Goal: Information Seeking & Learning: Learn about a topic

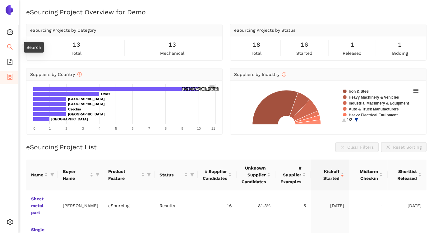
click at [7, 43] on span "search" at bounding box center [10, 48] width 6 height 12
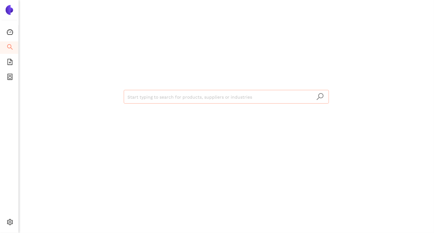
click at [193, 99] on input "search" at bounding box center [226, 97] width 198 height 14
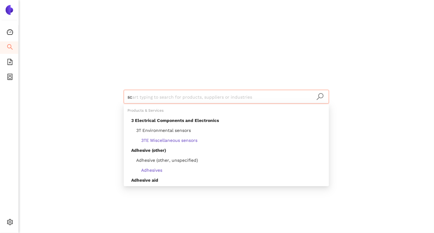
type input "scr"
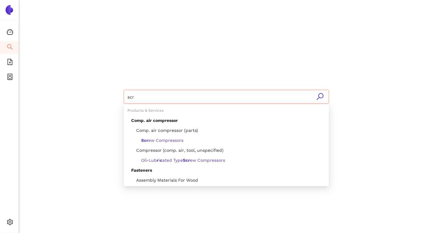
click at [138, 95] on input "scr" at bounding box center [226, 97] width 198 height 14
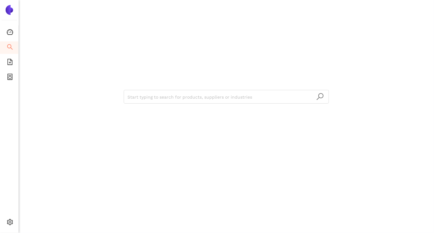
click at [61, 77] on div "Start typing to search for products, suppliers or industries" at bounding box center [226, 96] width 373 height 192
click at [10, 61] on icon "file-add" at bounding box center [9, 62] width 5 height 6
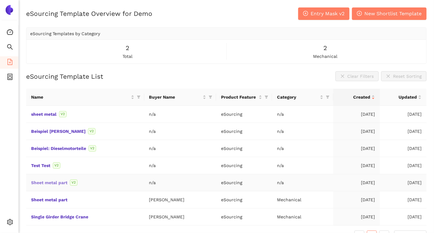
click at [0, 0] on link "Sheet metal part" at bounding box center [0, 0] width 0 height 0
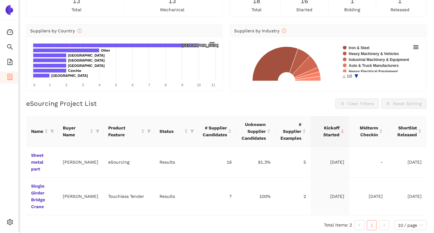
scroll to position [45, 0]
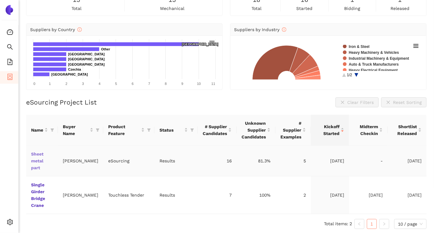
click at [0, 0] on link "Sheet metal part" at bounding box center [0, 0] width 0 height 0
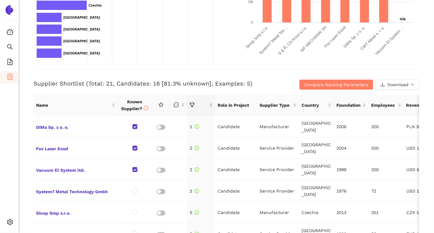
scroll to position [248, 0]
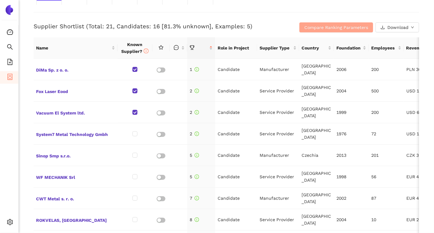
click at [311, 25] on span "Compare Ranking Parameters" at bounding box center [336, 27] width 64 height 7
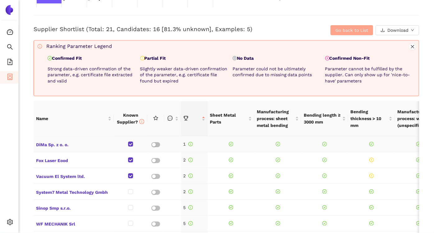
scroll to position [234, 0]
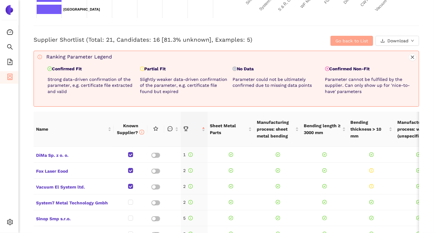
click at [334, 44] on button "Go back to List" at bounding box center [351, 41] width 43 height 10
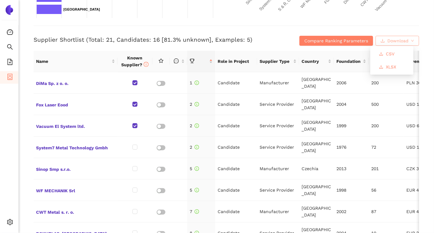
click at [387, 41] on span "Download" at bounding box center [397, 40] width 21 height 7
click at [56, 83] on span "DiMa Sp. z o. o." at bounding box center [75, 83] width 79 height 8
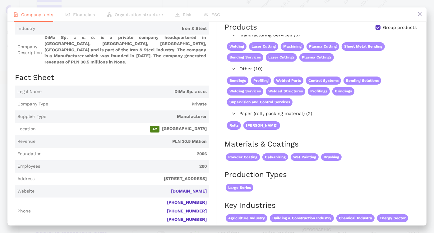
scroll to position [0, 0]
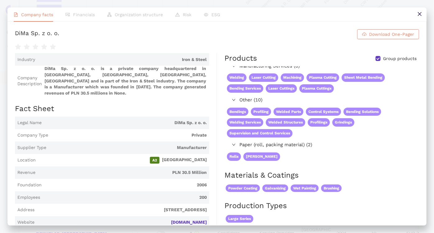
click at [227, 190] on span "Powder Coating" at bounding box center [243, 188] width 34 height 8
click at [366, 30] on button "Download One-Pager" at bounding box center [388, 34] width 62 height 10
click at [421, 12] on icon "close" at bounding box center [419, 14] width 4 height 4
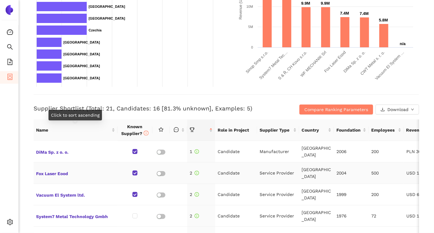
scroll to position [165, 0]
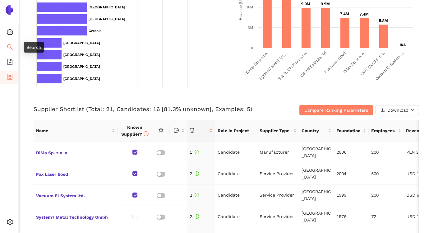
click at [9, 49] on icon "search" at bounding box center [10, 47] width 6 height 6
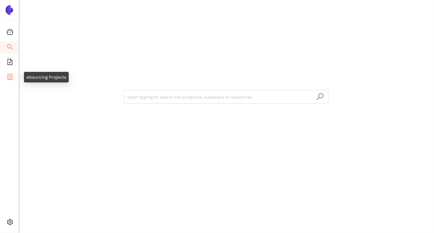
click at [8, 76] on icon "container" at bounding box center [9, 77] width 5 height 6
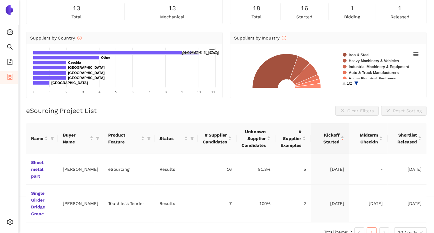
scroll to position [36, 0]
click at [9, 46] on icon "search" at bounding box center [10, 47] width 6 height 6
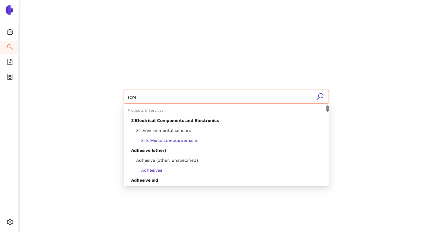
type input "screw"
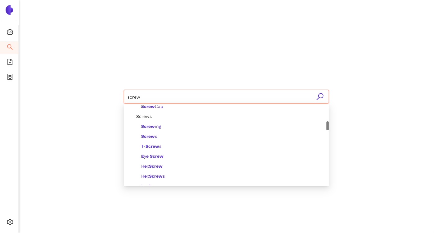
scroll to position [145, 0]
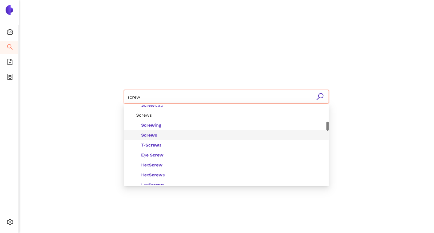
click at [147, 133] on b "Screw" at bounding box center [148, 134] width 14 height 5
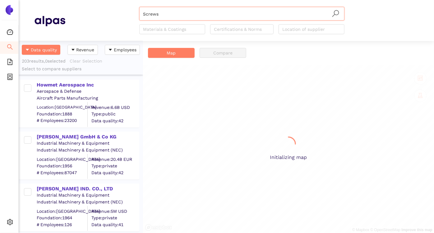
scroll to position [186, 119]
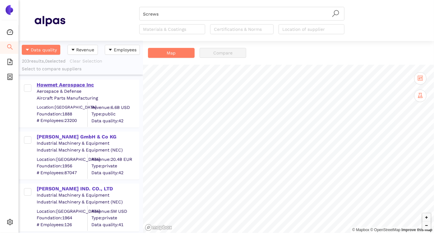
click at [69, 84] on div "Howmet Aerospace Inc" at bounding box center [88, 84] width 102 height 7
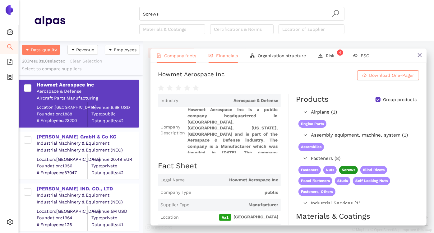
click at [224, 54] on span "Financials" at bounding box center [227, 55] width 22 height 5
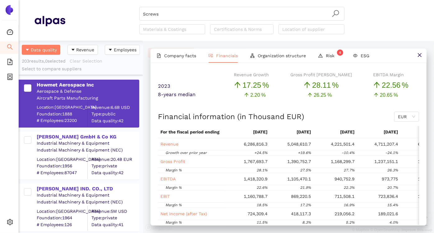
scroll to position [0, 0]
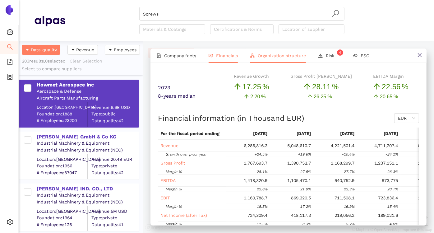
click at [290, 59] on li "Organization structure" at bounding box center [278, 55] width 68 height 14
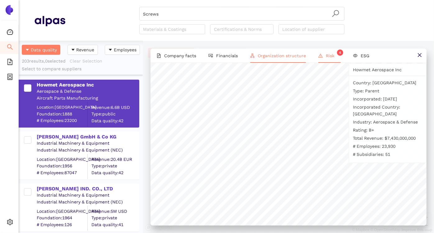
click at [327, 52] on li "Risk 4" at bounding box center [329, 55] width 35 height 14
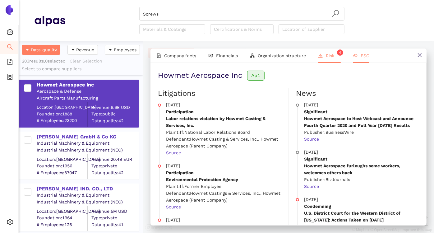
click at [357, 52] on li "ESG" at bounding box center [361, 55] width 29 height 14
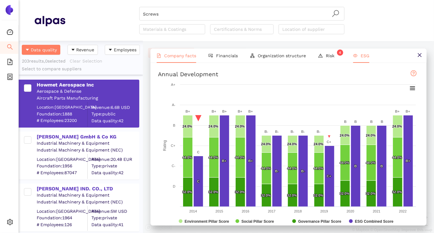
click at [174, 57] on span "Company facts" at bounding box center [180, 55] width 32 height 5
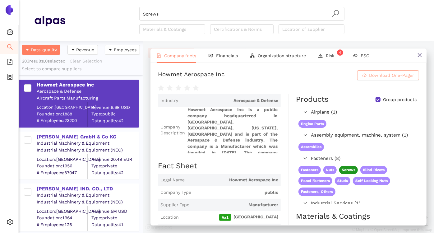
click at [361, 73] on button "Download One-Pager" at bounding box center [388, 75] width 62 height 10
click at [9, 60] on icon "file-add" at bounding box center [10, 62] width 6 height 6
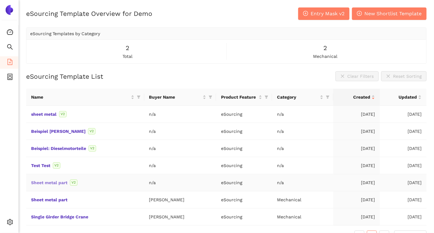
click at [0, 0] on link "Sheet metal part" at bounding box center [0, 0] width 0 height 0
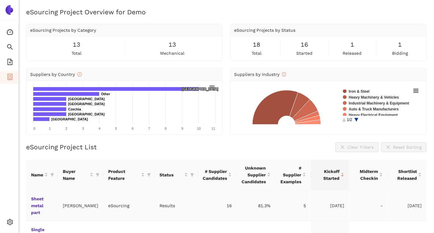
click at [36, 201] on td "Sheet metal part" at bounding box center [42, 205] width 32 height 31
click at [0, 0] on link "Sheet metal part" at bounding box center [0, 0] width 0 height 0
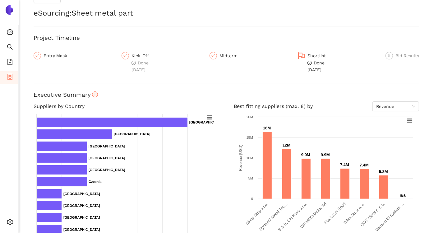
scroll to position [9, 0]
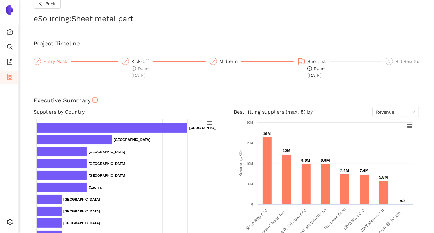
click at [51, 59] on div "Entry Mask" at bounding box center [57, 61] width 27 height 7
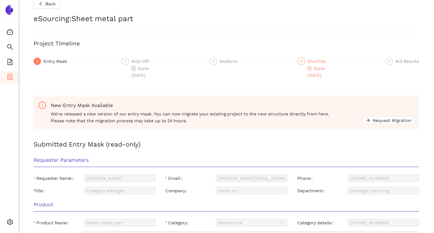
click at [311, 61] on div "Shortlist" at bounding box center [318, 61] width 22 height 7
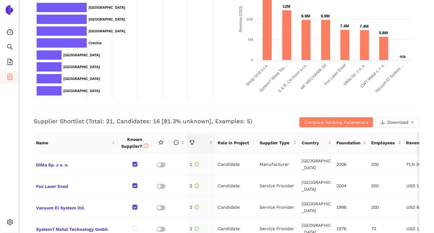
scroll to position [165, 0]
